Goal: Task Accomplishment & Management: Use online tool/utility

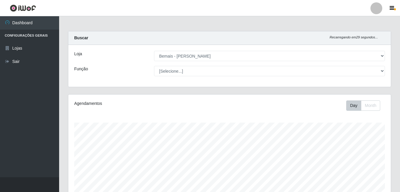
select select "230"
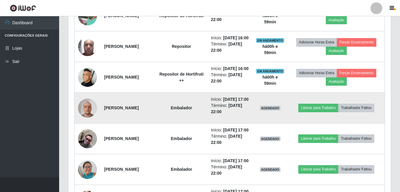
scroll to position [361, 0]
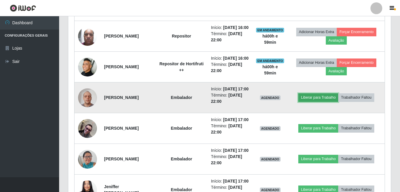
click at [318, 102] on button "Liberar para Trabalho" at bounding box center [318, 97] width 40 height 8
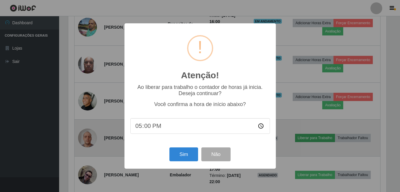
scroll to position [123, 319]
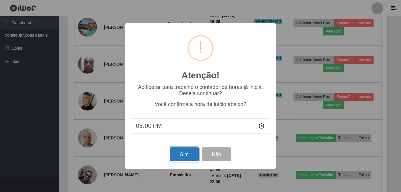
click at [190, 152] on button "Sim" at bounding box center [184, 154] width 29 height 14
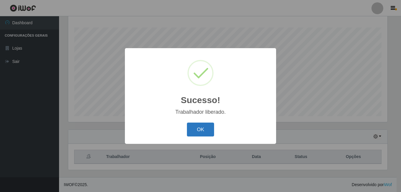
click at [196, 132] on button "OK" at bounding box center [200, 130] width 27 height 14
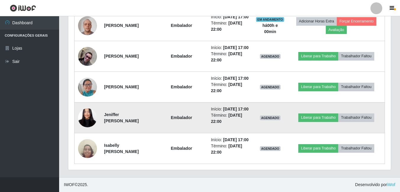
scroll to position [501, 0]
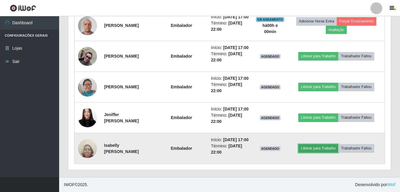
click at [311, 144] on button "Liberar para Trabalho" at bounding box center [318, 148] width 40 height 8
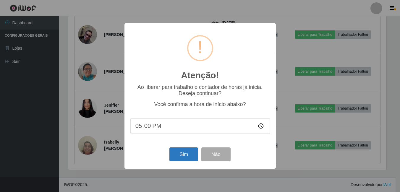
scroll to position [123, 319]
click at [178, 154] on button "Sim" at bounding box center [184, 154] width 29 height 14
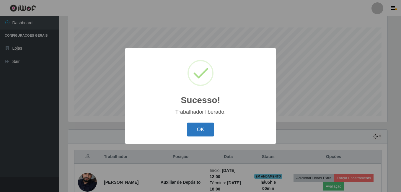
click at [205, 131] on button "OK" at bounding box center [200, 130] width 27 height 14
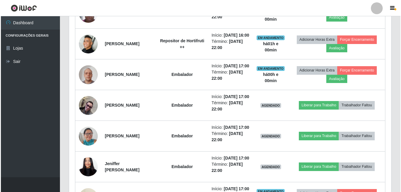
scroll to position [420, 0]
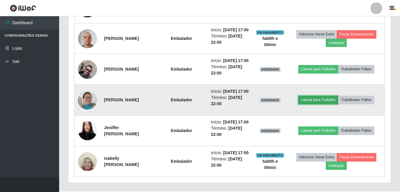
click at [324, 104] on button "Liberar para Trabalho" at bounding box center [318, 100] width 40 height 8
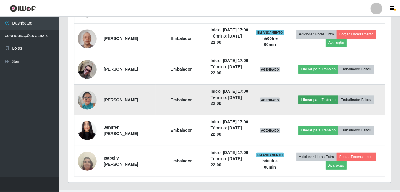
scroll to position [123, 319]
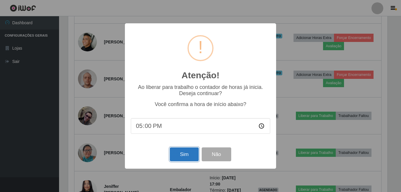
click at [187, 160] on button "Sim" at bounding box center [184, 154] width 29 height 14
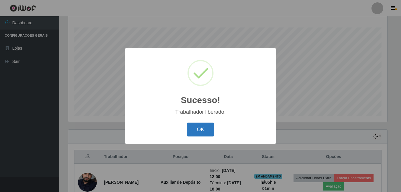
click at [200, 130] on button "OK" at bounding box center [200, 130] width 27 height 14
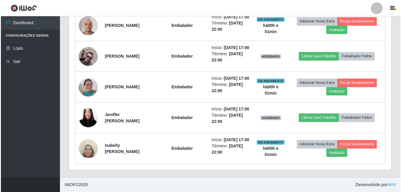
scroll to position [472, 0]
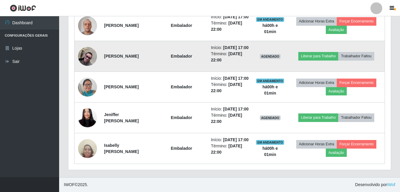
click at [88, 66] on img at bounding box center [87, 56] width 19 height 19
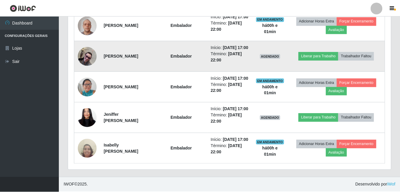
scroll to position [123, 319]
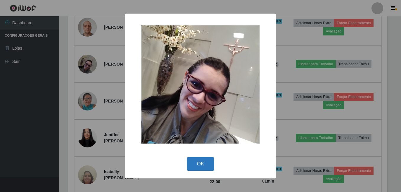
click at [198, 164] on button "OK" at bounding box center [200, 164] width 27 height 14
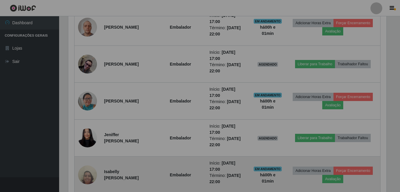
scroll to position [123, 322]
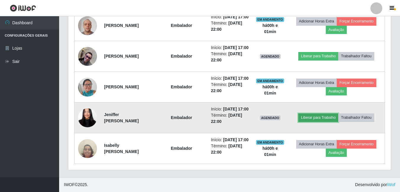
click at [318, 122] on button "Liberar para Trabalho" at bounding box center [318, 117] width 40 height 8
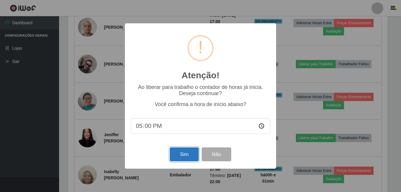
click at [182, 157] on button "Sim" at bounding box center [184, 154] width 29 height 14
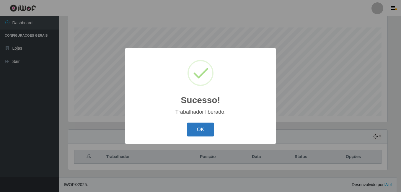
click at [206, 128] on button "OK" at bounding box center [200, 130] width 27 height 14
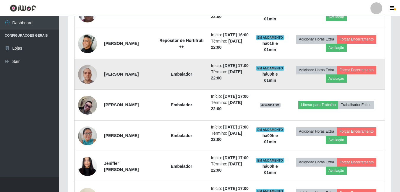
scroll to position [420, 0]
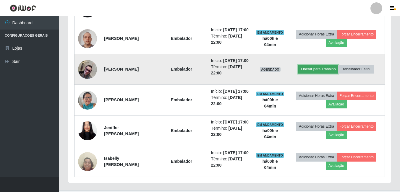
click at [322, 73] on button "Liberar para Trabalho" at bounding box center [318, 69] width 40 height 8
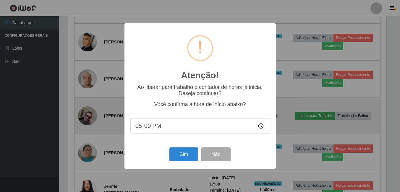
scroll to position [123, 319]
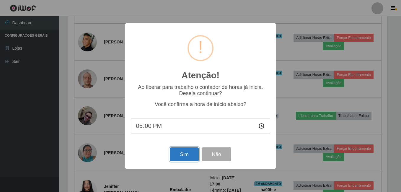
click at [186, 155] on button "Sim" at bounding box center [184, 154] width 29 height 14
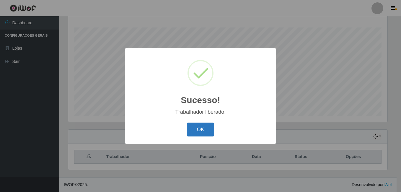
click at [194, 130] on button "OK" at bounding box center [200, 130] width 27 height 14
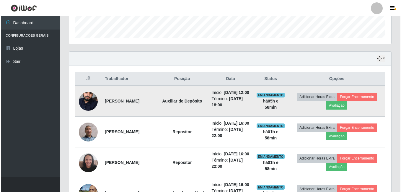
scroll to position [184, 0]
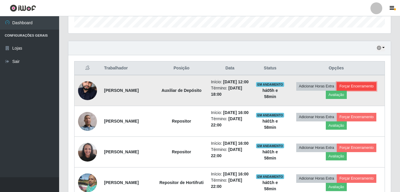
click at [336, 90] on button "Forçar Encerramento" at bounding box center [356, 86] width 40 height 8
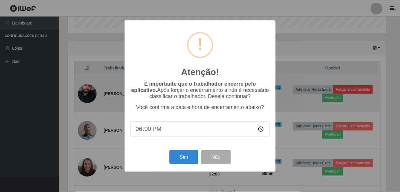
scroll to position [123, 319]
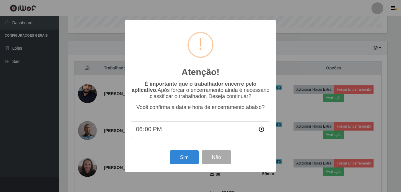
click at [185, 151] on div "Sim Não" at bounding box center [200, 157] width 139 height 17
click at [179, 156] on button "Sim" at bounding box center [184, 157] width 29 height 14
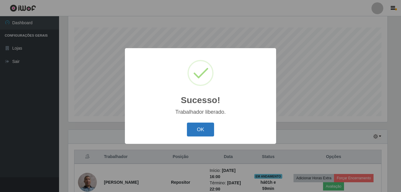
click at [203, 127] on button "OK" at bounding box center [200, 130] width 27 height 14
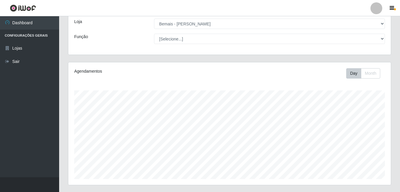
scroll to position [21, 0]
